Goal: Information Seeking & Learning: Find specific fact

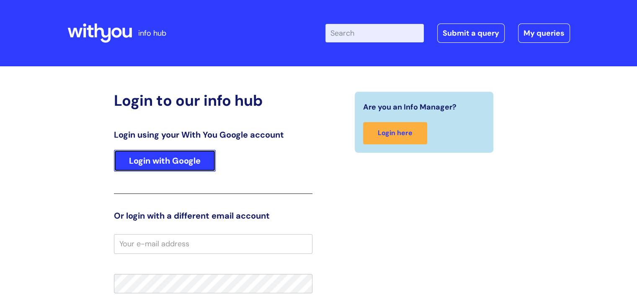
click at [165, 162] on link "Login with Google" at bounding box center [165, 161] width 102 height 22
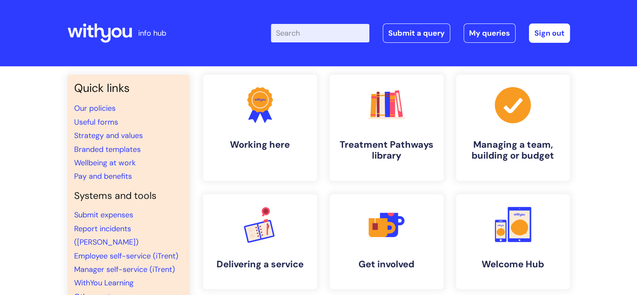
click at [328, 39] on input "Enter your search term here..." at bounding box center [320, 33] width 98 height 18
type input "EAP"
click button "Search" at bounding box center [0, 0] width 0 height 0
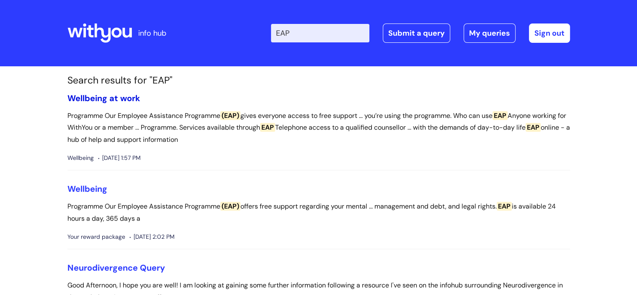
click at [125, 96] on link "Wellbeing at work" at bounding box center [103, 98] width 73 height 11
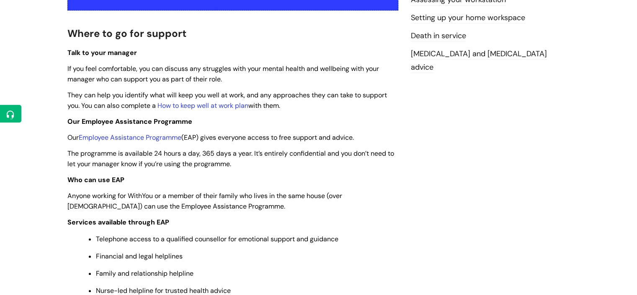
scroll to position [251, 0]
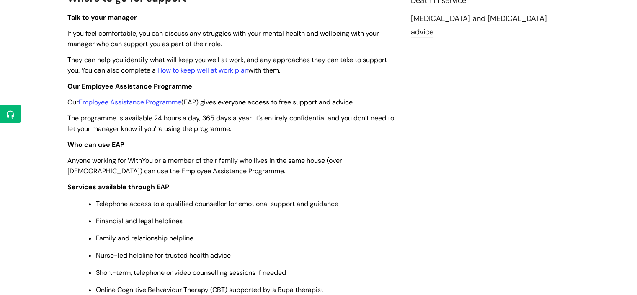
click at [114, 86] on span "Our Employee Assistance Programme" at bounding box center [129, 86] width 125 height 9
copy span "Our Employee Assistance Programme"
